Goal: Information Seeking & Learning: Learn about a topic

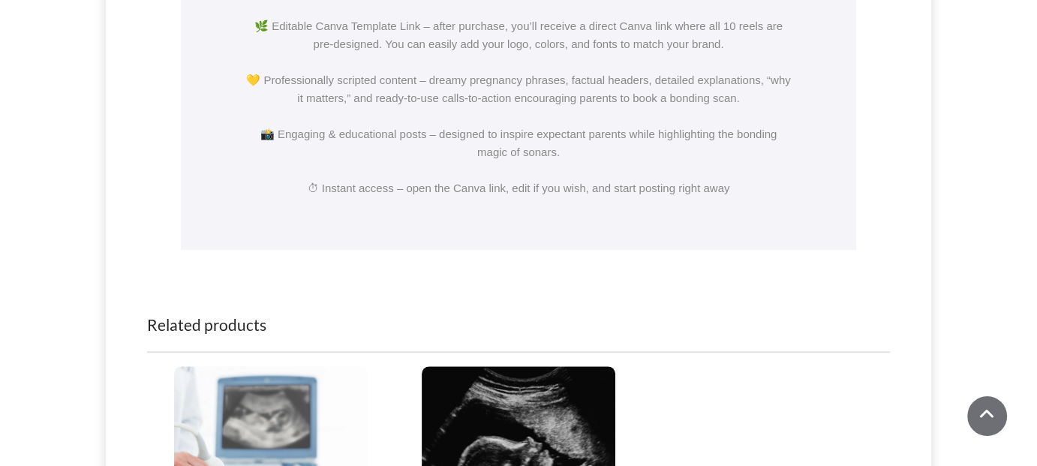
scroll to position [1133, 0]
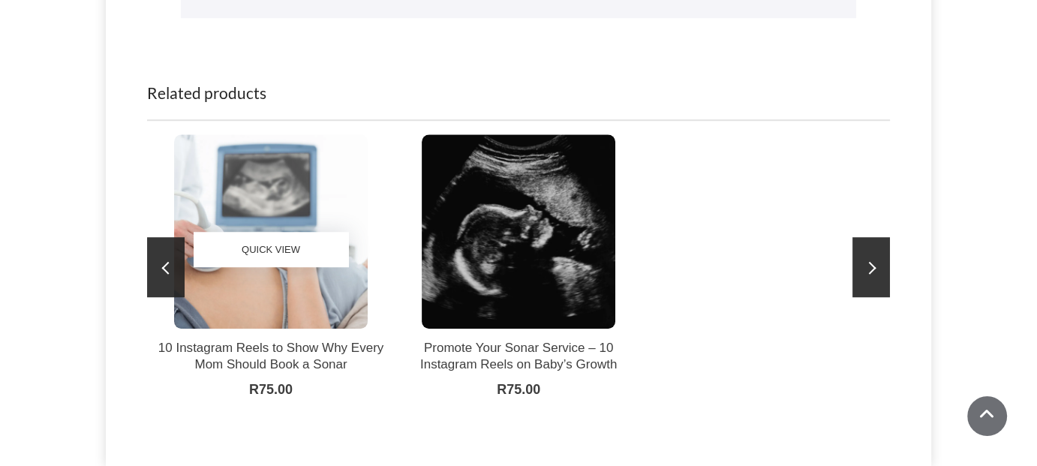
click at [283, 287] on img at bounding box center [271, 231] width 194 height 194
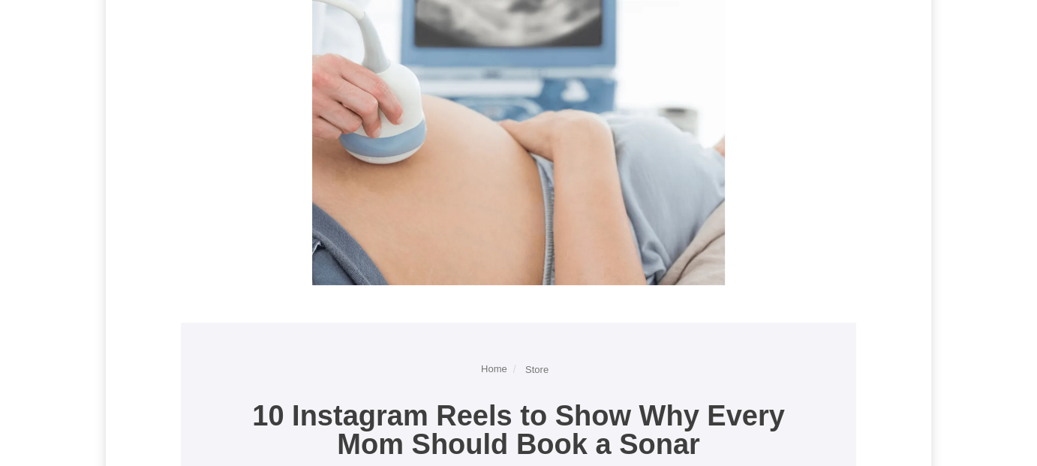
scroll to position [450, 0]
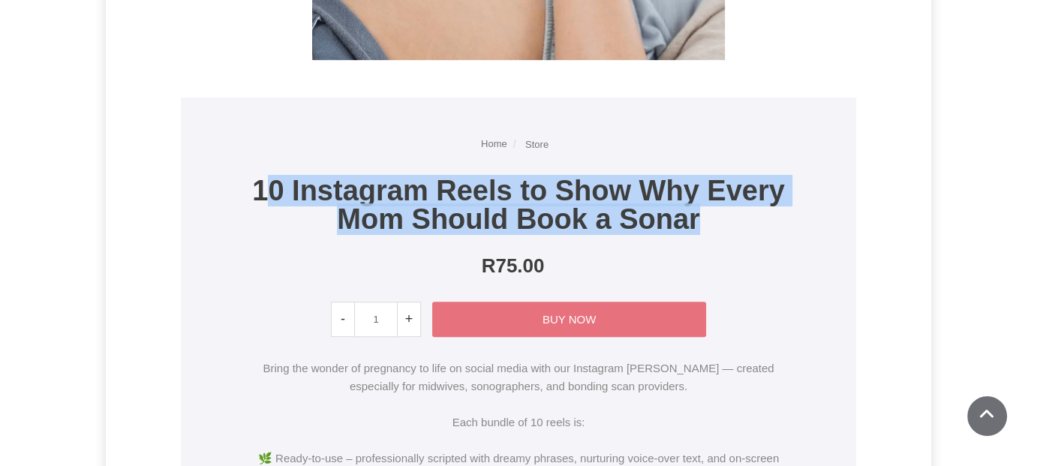
drag, startPoint x: 260, startPoint y: 184, endPoint x: 709, endPoint y: 223, distance: 450.5
click at [709, 223] on h1 "10 Instagram Reels to Show Why Every Mom Should Book a Sonar" at bounding box center [518, 204] width 547 height 57
drag, startPoint x: 257, startPoint y: 188, endPoint x: 532, endPoint y: 212, distance: 275.8
click at [700, 222] on h1 "10 Instagram Reels to Show Why Every Mom Should Book a Sonar" at bounding box center [518, 204] width 547 height 57
copy h1 "10 Instagram Reels to Show Why Every Mom Should Book a Sonar"
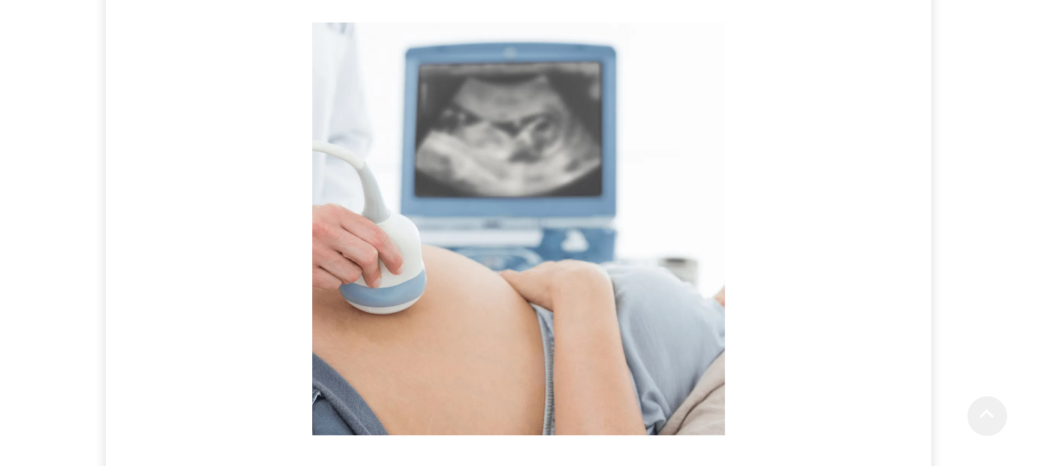
scroll to position [0, 0]
